Goal: Task Accomplishment & Management: Complete application form

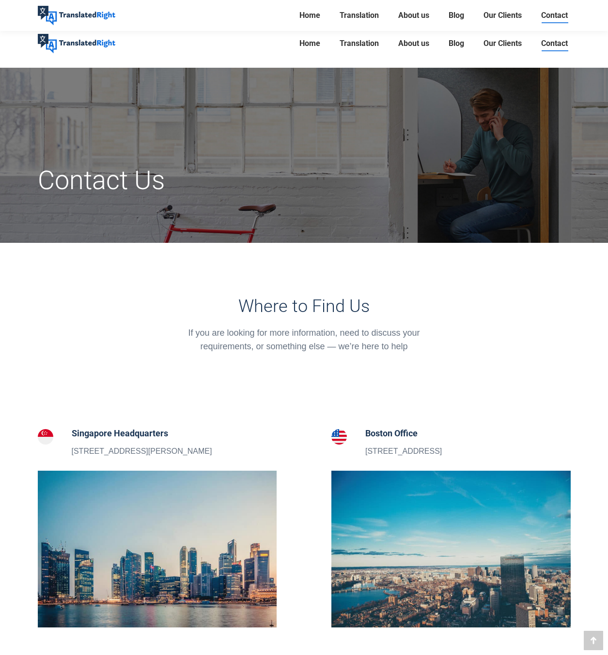
scroll to position [678, 0]
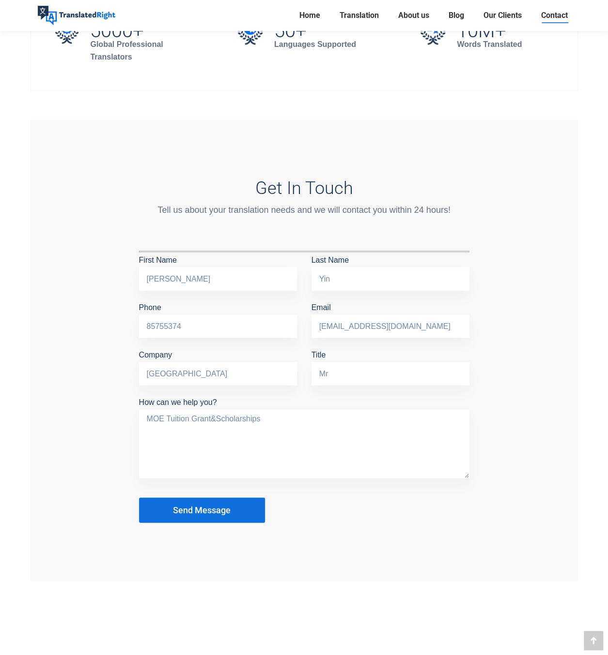
click at [307, 410] on textarea "MOE Tuition Grant&Scholarships" at bounding box center [304, 444] width 330 height 69
click at [208, 418] on textarea "MOE Tuition Grant&Scholarships" at bounding box center [304, 444] width 330 height 69
click at [210, 418] on textarea "MOE Tuition Grant&Scholarships" at bounding box center [304, 444] width 330 height 69
click at [215, 415] on textarea "MOE Tuition Grant &Scholarships" at bounding box center [304, 444] width 330 height 69
click at [308, 416] on textarea "MOE Tuition Grant & Scholarships" at bounding box center [304, 444] width 330 height 69
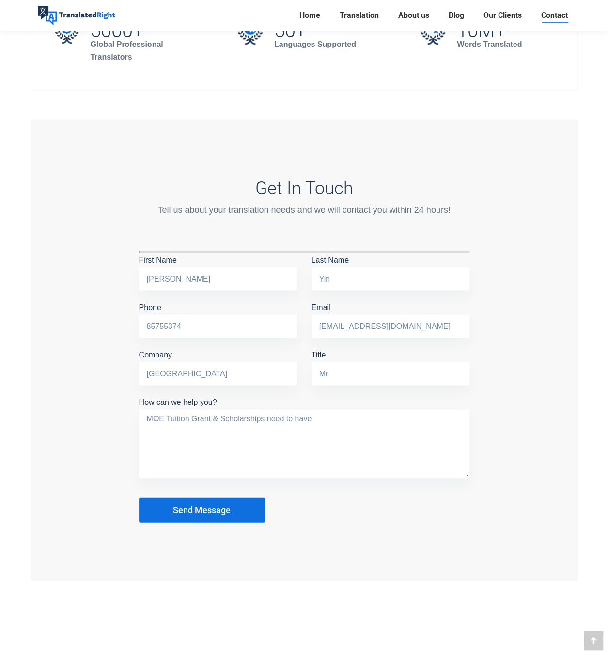
paste textarea "If your own or surety’s foreign ID is not in English, please have it translated…"
drag, startPoint x: 313, startPoint y: 418, endPoint x: 174, endPoint y: 429, distance: 138.9
click at [174, 429] on textarea "MOE Tuition Grant & Scholarships need to have If your own or surety’s foreign I…" at bounding box center [304, 444] width 330 height 69
click at [365, 420] on textarea "MOE Tuition Grant & Scholarships need to have my foreign ID is not in English, …" at bounding box center [304, 444] width 330 height 69
drag, startPoint x: 362, startPoint y: 418, endPoint x: 430, endPoint y: 415, distance: 68.3
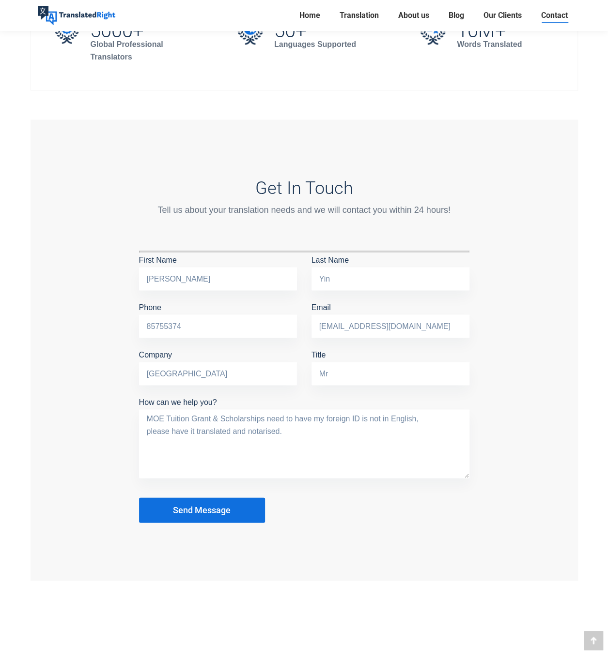
click at [430, 415] on textarea "MOE Tuition Grant & Scholarships need to have my foreign ID is not in English, …" at bounding box center [304, 444] width 330 height 69
drag, startPoint x: 144, startPoint y: 429, endPoint x: 194, endPoint y: 432, distance: 49.9
click at [194, 432] on textarea "MOE Tuition Grant & Scholarships need to have my foreign ID written in Chinese …" at bounding box center [304, 444] width 330 height 69
click at [458, 415] on textarea "MOE Tuition Grant & Scholarships need to have my foreign ID written in Chinese …" at bounding box center [304, 444] width 330 height 69
click at [281, 426] on textarea "MOE Tuition Grant & Scholarships need to have my foreign ID written in Chinese …" at bounding box center [304, 444] width 330 height 69
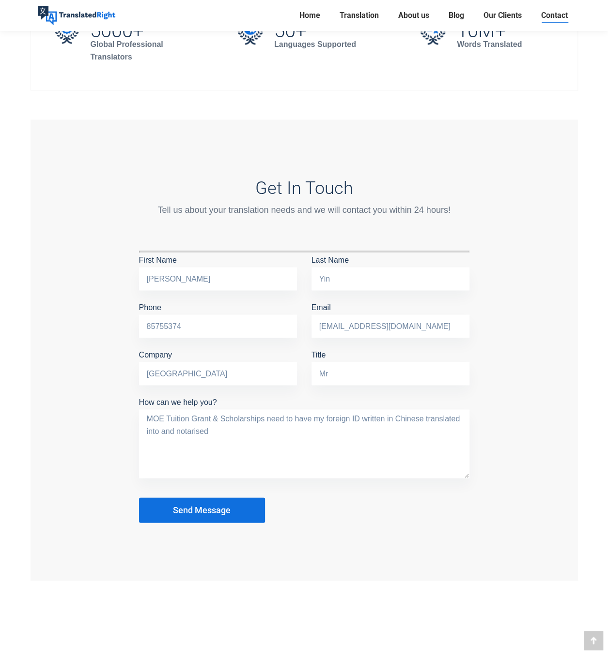
drag, startPoint x: 360, startPoint y: 417, endPoint x: 384, endPoint y: 416, distance: 24.2
click at [384, 416] on textarea "MOE Tuition Grant & Scholarships need to have my foreign ID written in Chinese …" at bounding box center [304, 444] width 330 height 69
type textarea "MOE Tuition Grant & Scholarships need to have my foreign ID in Chinese translat…"
click at [227, 514] on button "Send Message" at bounding box center [202, 510] width 126 height 25
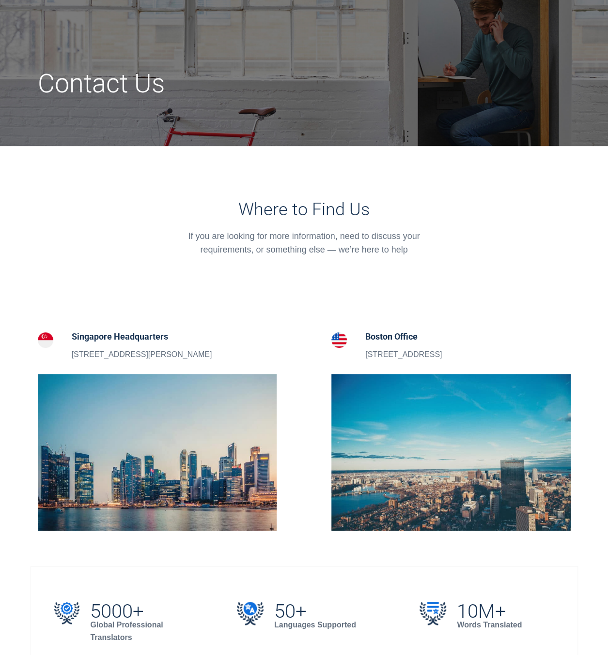
scroll to position [0, 0]
